Goal: Task Accomplishment & Management: Manage account settings

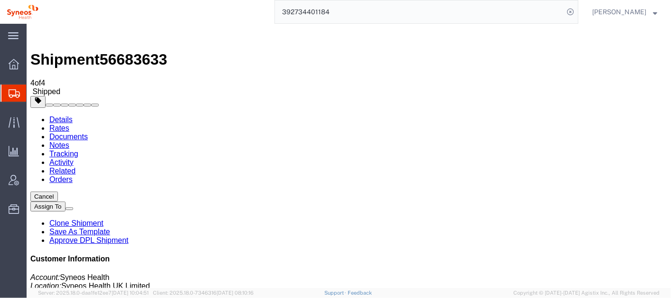
click at [56, 115] on link "Details" at bounding box center [60, 119] width 23 height 8
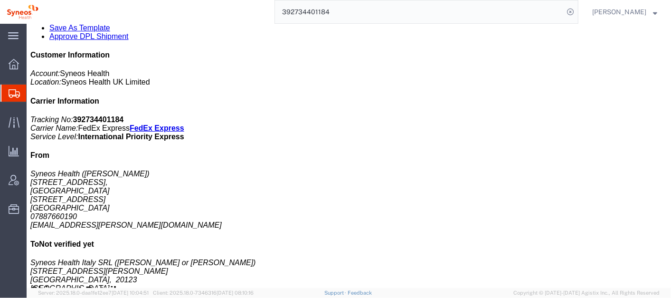
scroll to position [196, 0]
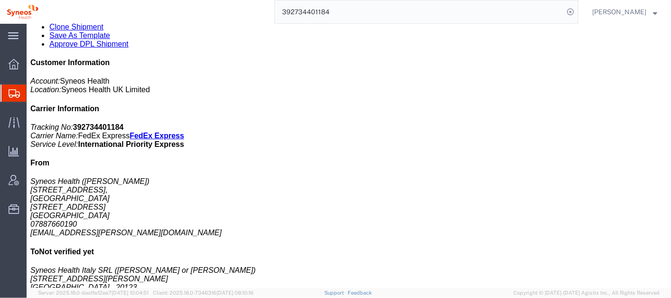
click span "button"
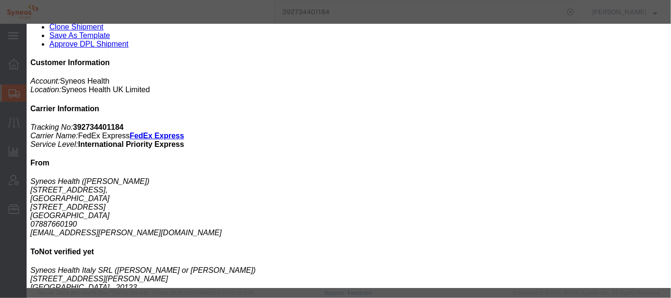
click icon "button"
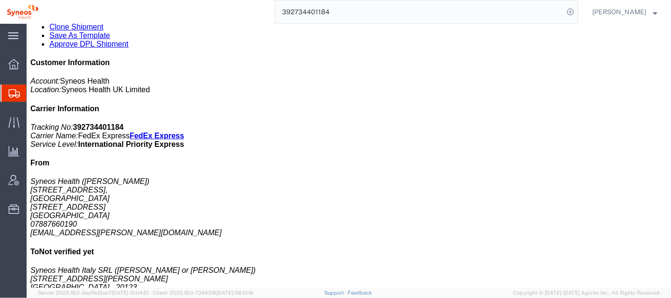
click div "1 Your Packaging Total weight: 1.00 KGS Tracking: 392734401184 Dimensions: L 32…"
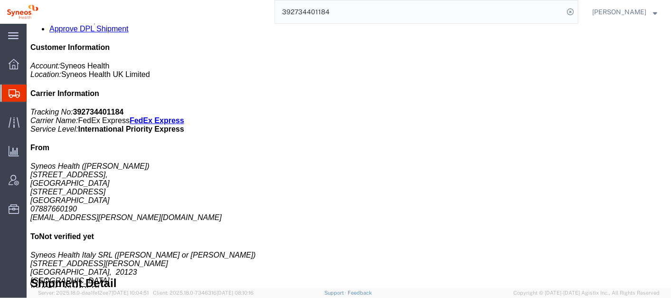
scroll to position [210, 0]
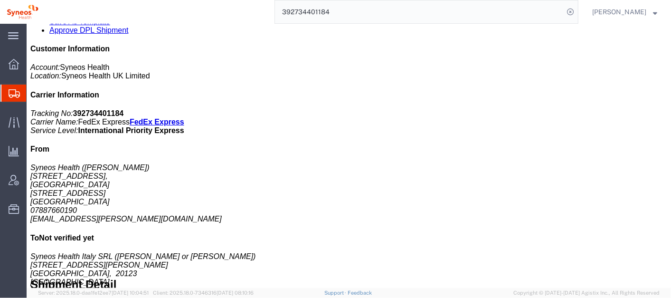
click link "Documents"
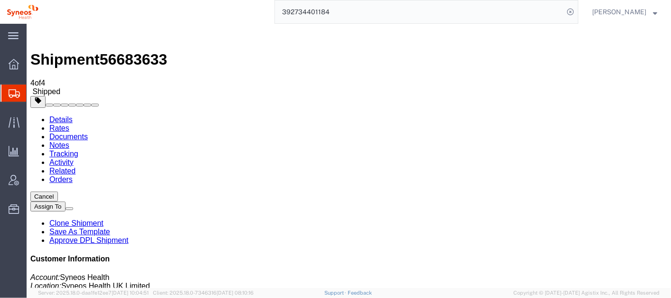
checkbox input "true"
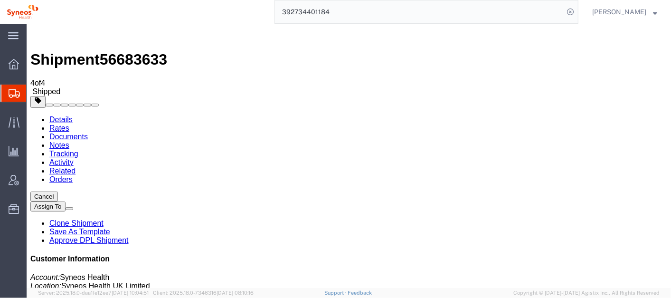
checkbox input "true"
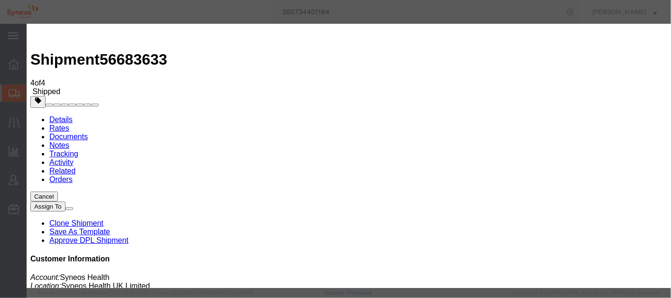
type input "[PERSON_NAME][EMAIL_ADDRESS][PERSON_NAME][DOMAIN_NAME]"
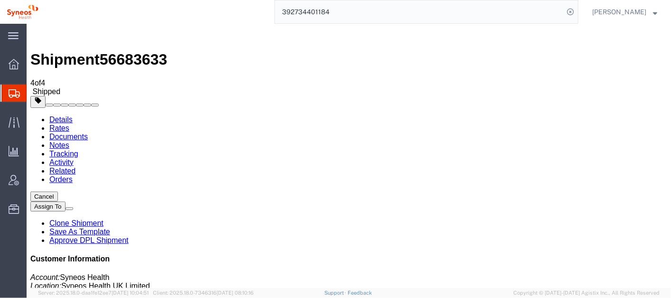
click at [69, 141] on link "Notes" at bounding box center [59, 145] width 20 height 8
click at [59, 115] on link "Details" at bounding box center [60, 119] width 23 height 8
click span "button"
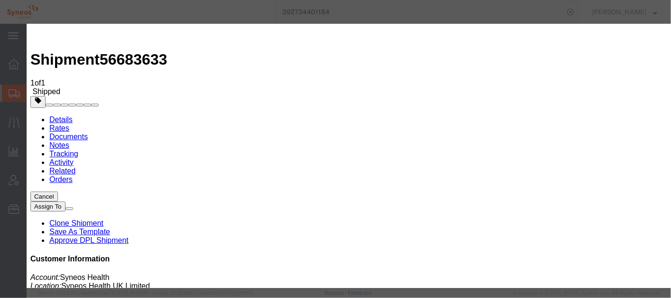
click icon "button"
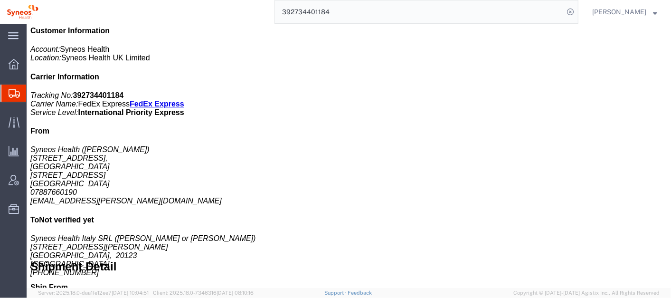
scroll to position [228, 0]
click span "button"
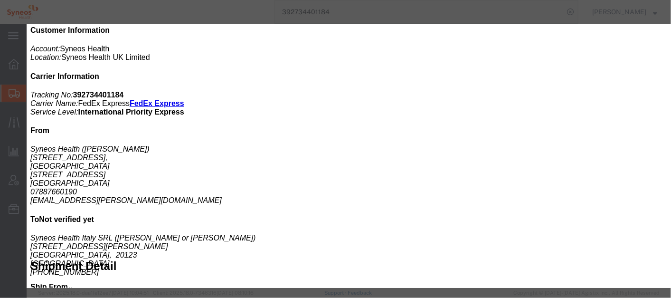
click button "button"
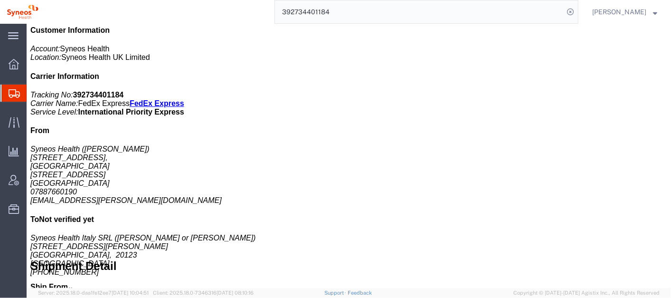
click link "Notes"
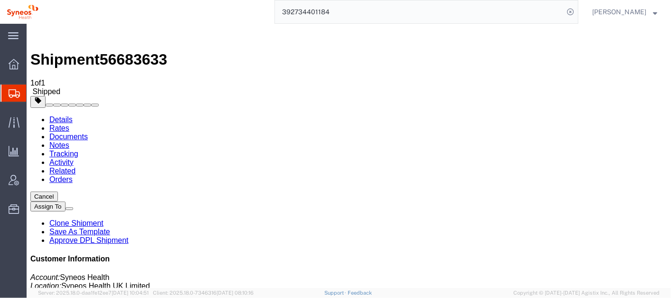
click at [78, 149] on link "Tracking" at bounding box center [63, 153] width 29 height 8
copy b "392734401184"
